Goal: Task Accomplishment & Management: Use online tool/utility

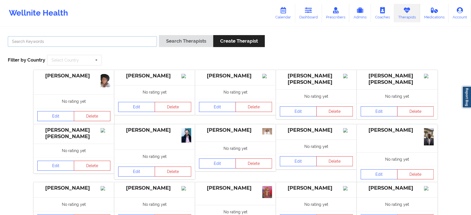
click at [147, 39] on input "text" at bounding box center [82, 41] width 149 height 11
paste input "[US_STATE][PERSON_NAME]"
type input "[US_STATE][PERSON_NAME]"
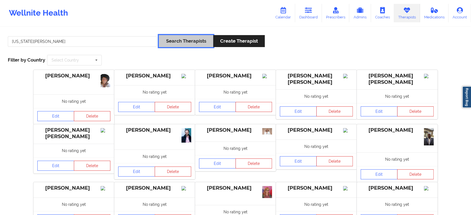
click at [175, 39] on button "Search Therapists" at bounding box center [186, 41] width 54 height 12
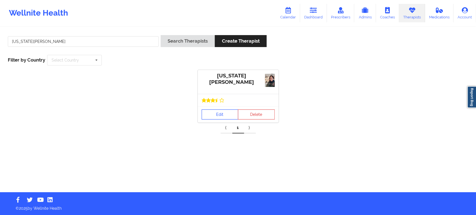
click at [221, 115] on link "Edit" at bounding box center [219, 114] width 37 height 10
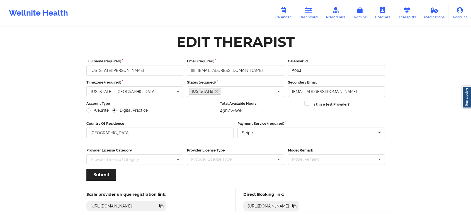
drag, startPoint x: 399, startPoint y: 17, endPoint x: 387, endPoint y: 22, distance: 12.2
click at [399, 17] on link "Therapists" at bounding box center [407, 13] width 26 height 18
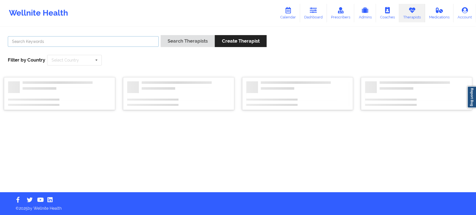
click at [148, 42] on input "text" at bounding box center [83, 41] width 151 height 11
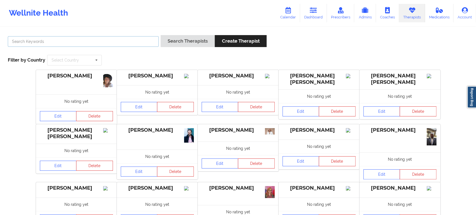
paste input "Dashima Green"
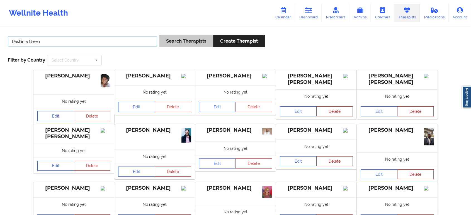
type input "Dashima Green"
click at [187, 41] on button "Search Therapists" at bounding box center [186, 41] width 54 height 12
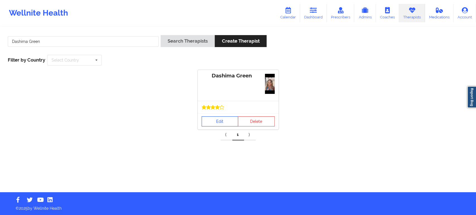
click at [220, 121] on link "Edit" at bounding box center [219, 121] width 37 height 10
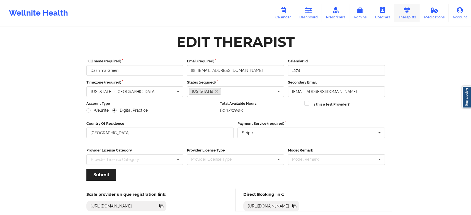
click at [401, 16] on link "Therapists" at bounding box center [407, 13] width 26 height 18
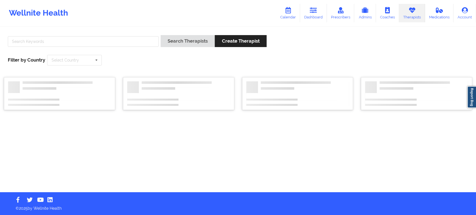
click at [132, 50] on div at bounding box center [83, 43] width 155 height 16
click at [131, 48] on div at bounding box center [83, 43] width 155 height 16
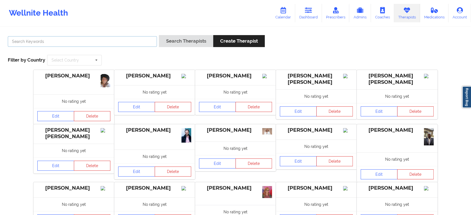
click at [131, 40] on input "text" at bounding box center [82, 41] width 149 height 11
paste input "[PERSON_NAME]"
type input "[PERSON_NAME]"
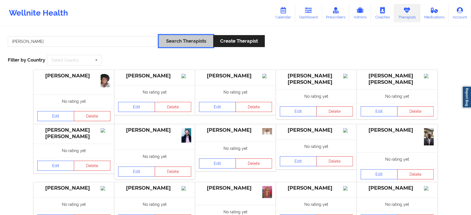
click at [189, 39] on button "Search Therapists" at bounding box center [186, 41] width 54 height 12
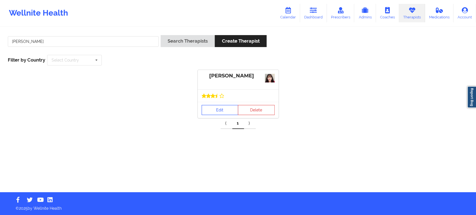
click at [214, 108] on link "Edit" at bounding box center [219, 110] width 37 height 10
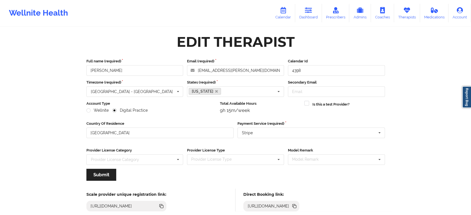
click at [296, 206] on icon at bounding box center [294, 206] width 3 height 3
click at [411, 11] on link "Therapists" at bounding box center [407, 13] width 26 height 18
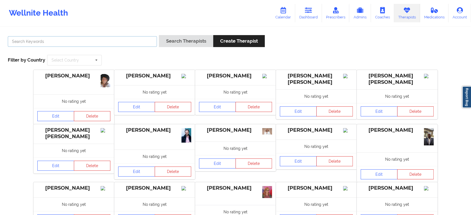
click at [125, 39] on input "text" at bounding box center [82, 41] width 149 height 11
paste input "[PERSON_NAME]"
type input "[PERSON_NAME]"
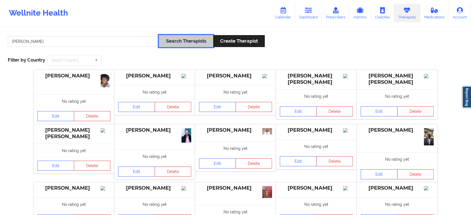
click at [173, 37] on button "Search Therapists" at bounding box center [186, 41] width 54 height 12
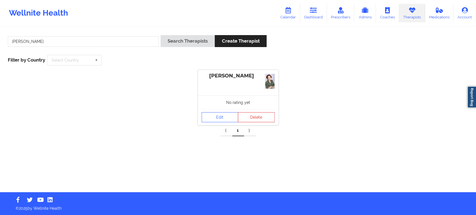
click at [198, 122] on div "Edit Delete" at bounding box center [238, 117] width 81 height 16
click at [214, 119] on link "Edit" at bounding box center [219, 117] width 37 height 10
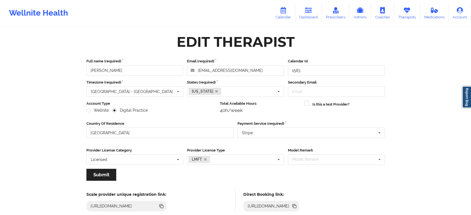
click at [295, 204] on icon at bounding box center [293, 205] width 3 height 3
click at [403, 12] on link "Therapists" at bounding box center [407, 13] width 26 height 18
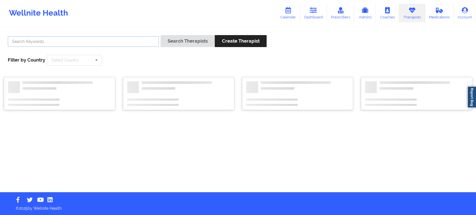
click at [134, 41] on input "text" at bounding box center [83, 41] width 151 height 11
paste input "[US_STATE][PERSON_NAME]"
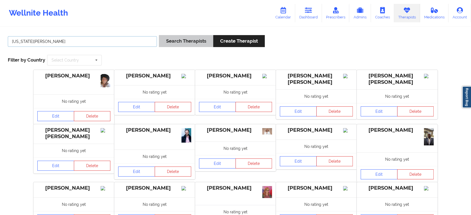
type input "[US_STATE][PERSON_NAME]"
click at [185, 43] on button "Search Therapists" at bounding box center [186, 41] width 54 height 12
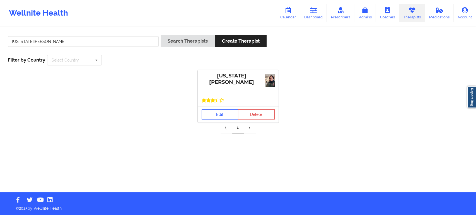
click at [225, 116] on link "Edit" at bounding box center [219, 114] width 37 height 10
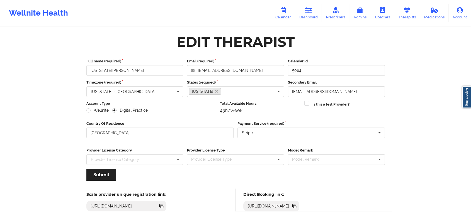
click at [296, 206] on icon at bounding box center [294, 206] width 3 height 3
drag, startPoint x: 408, startPoint y: 12, endPoint x: 385, endPoint y: 19, distance: 24.2
click at [408, 12] on icon at bounding box center [406, 10] width 7 height 6
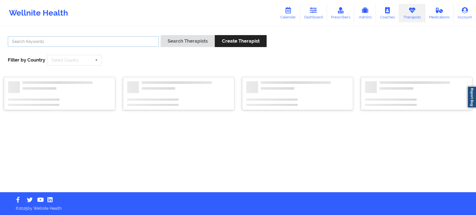
click at [112, 42] on input "text" at bounding box center [83, 41] width 151 height 11
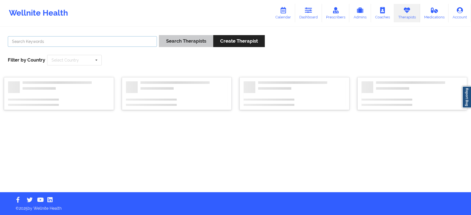
paste input "[PERSON_NAME]"
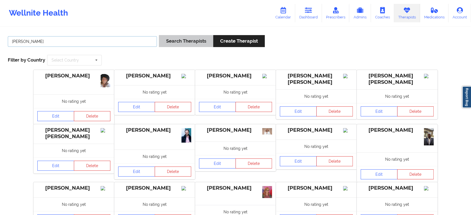
type input "[PERSON_NAME]"
click at [172, 42] on button "Search Therapists" at bounding box center [186, 41] width 54 height 12
